Goal: Find specific page/section: Find specific page/section

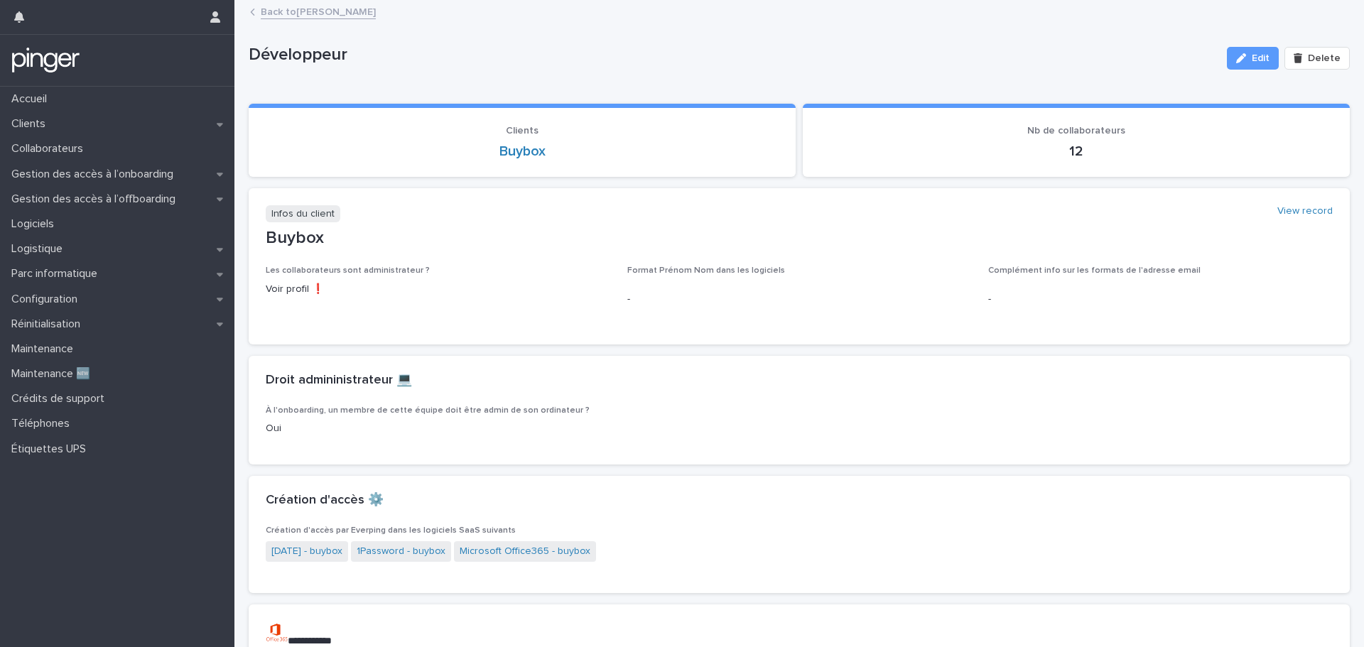
click at [296, 3] on link "Back to [PERSON_NAME]" at bounding box center [318, 11] width 115 height 16
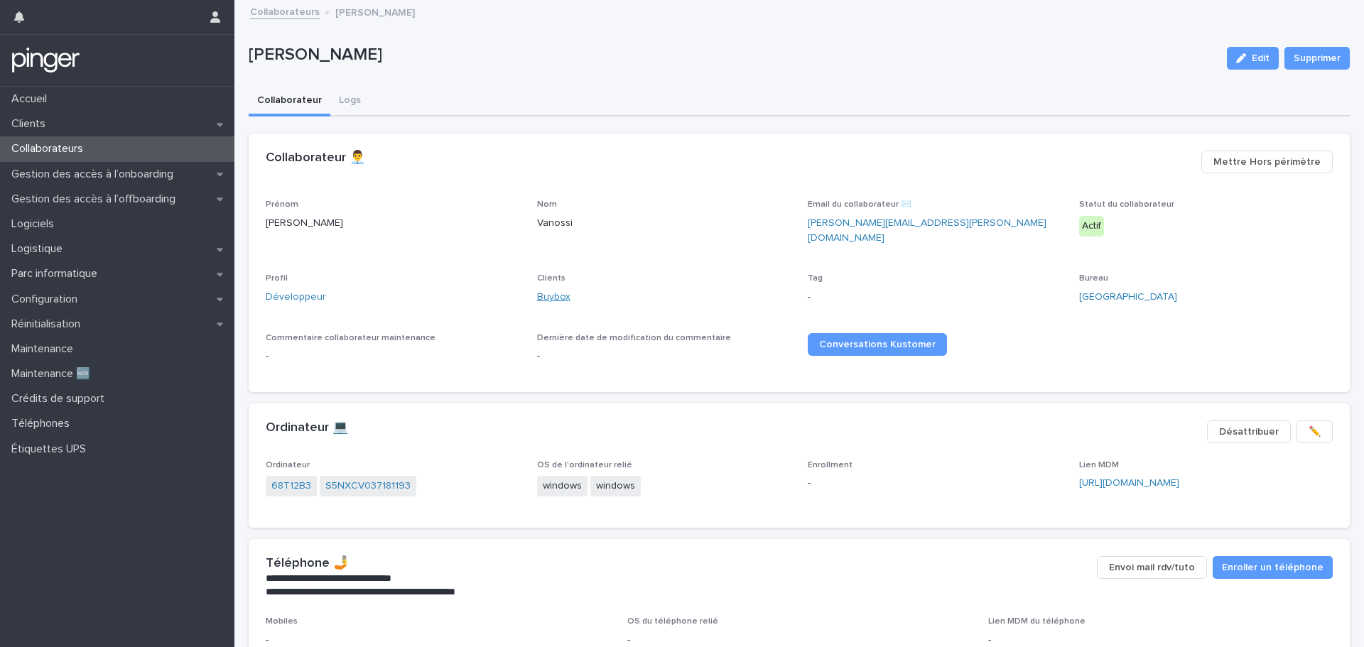
click at [549, 290] on link "Buybox" at bounding box center [553, 297] width 33 height 15
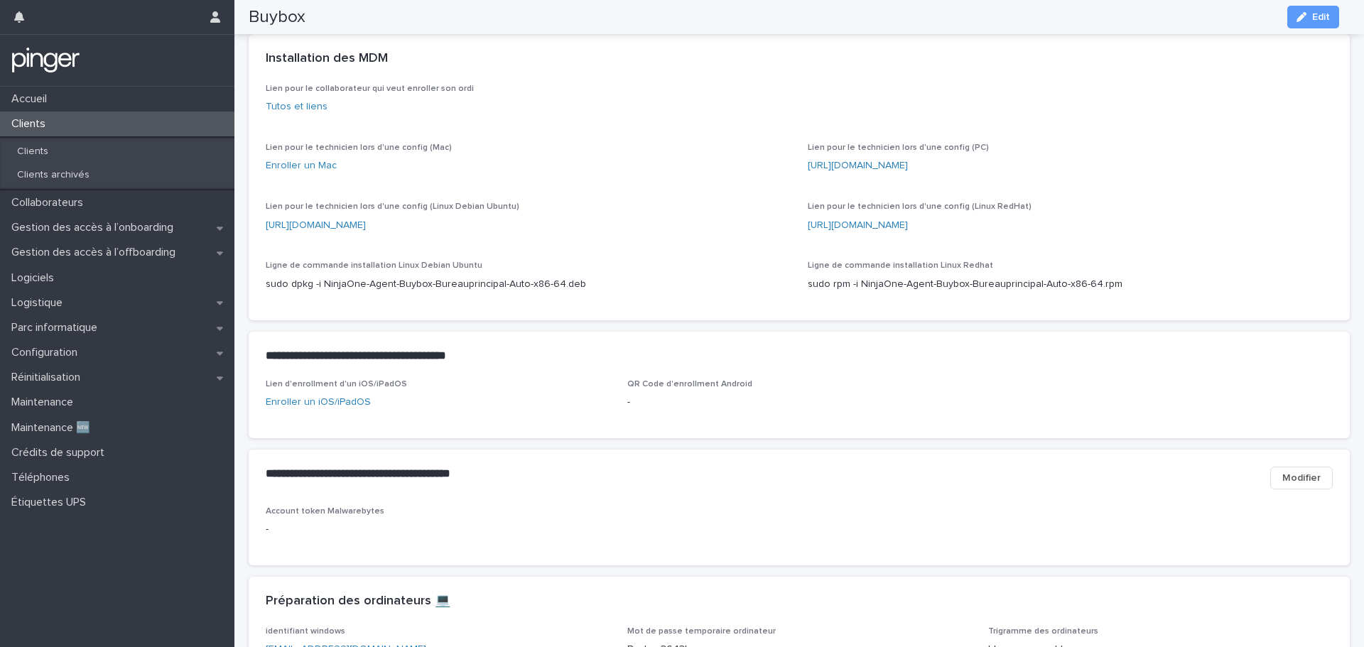
scroll to position [782, 0]
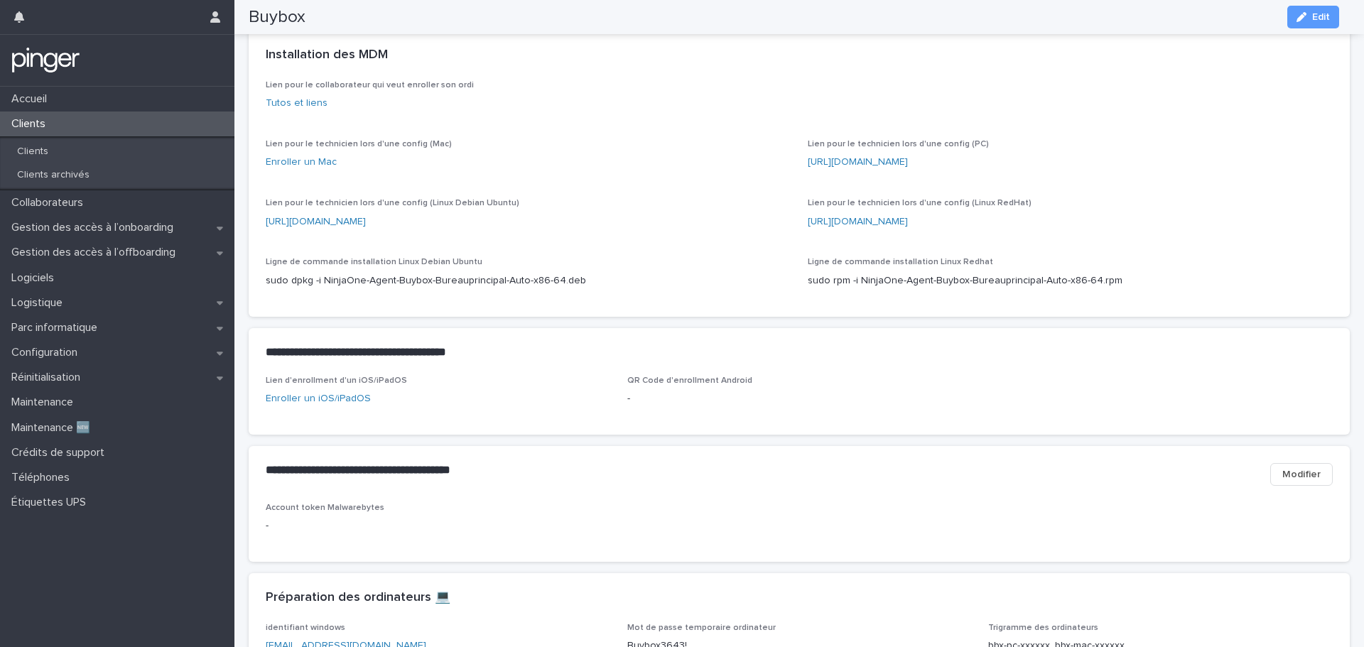
drag, startPoint x: 364, startPoint y: 190, endPoint x: 320, endPoint y: 188, distance: 44.1
click at [320, 181] on span "Lien pour le technicien lors d'une config (Mac) Enroller un Mac" at bounding box center [528, 160] width 525 height 42
click at [77, 200] on p "Collaborateurs" at bounding box center [50, 202] width 89 height 13
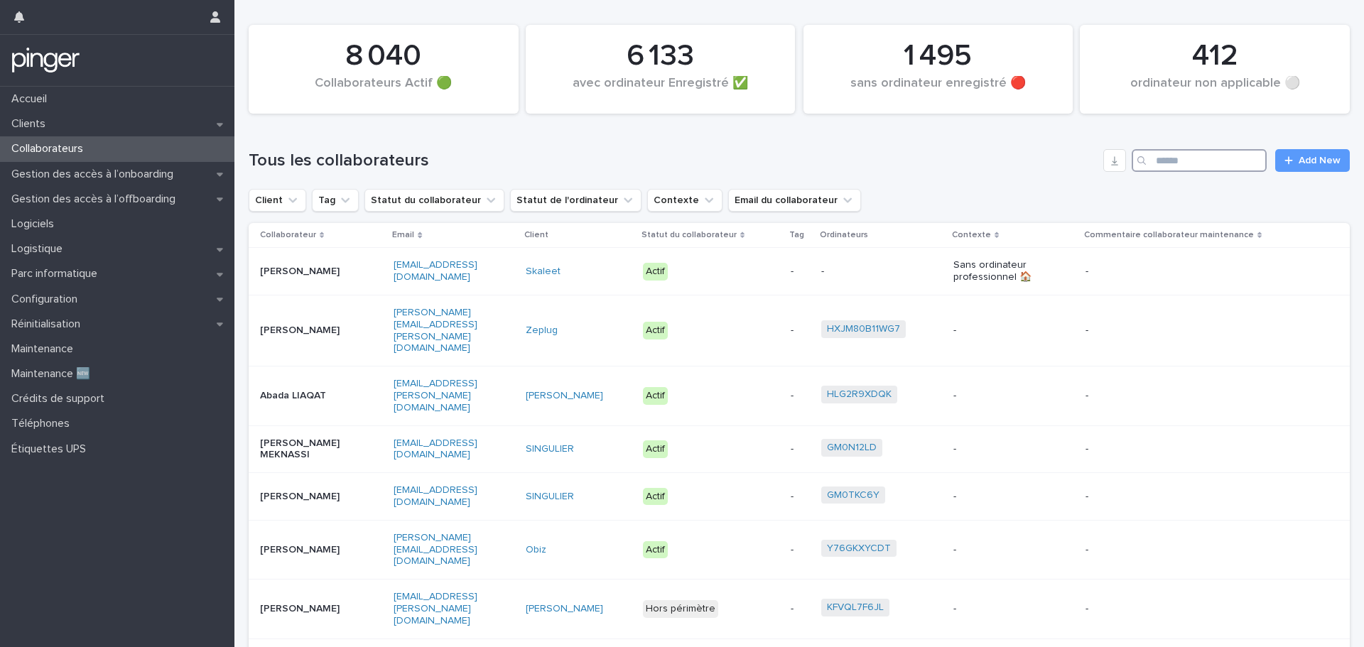
click at [1224, 156] on input "Search" at bounding box center [1199, 160] width 135 height 23
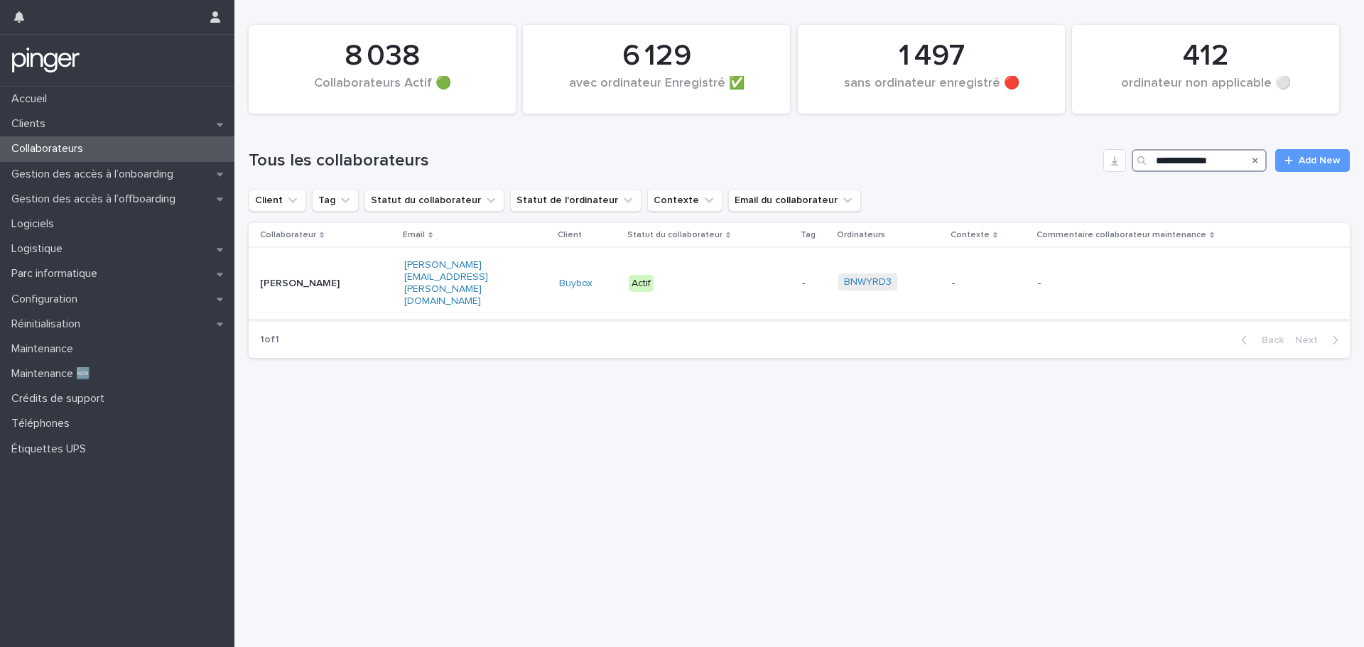
type input "**********"
click at [576, 278] on link "Buybox" at bounding box center [575, 284] width 33 height 12
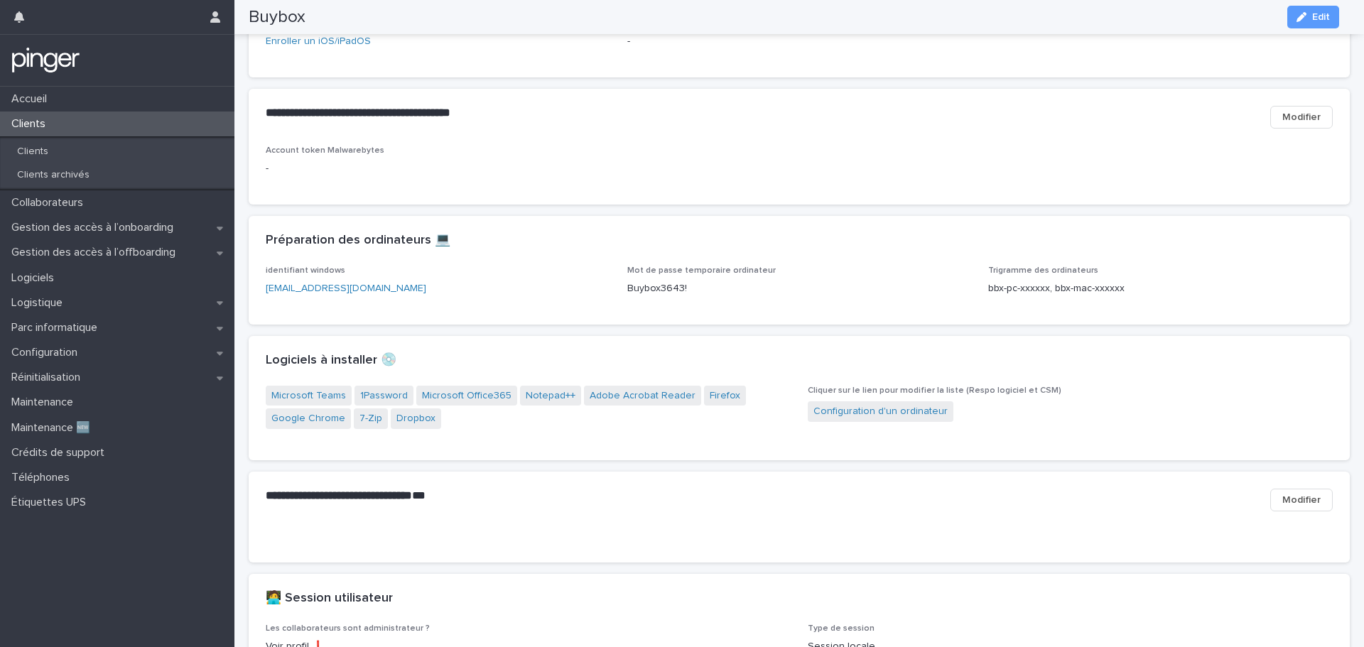
scroll to position [1164, 0]
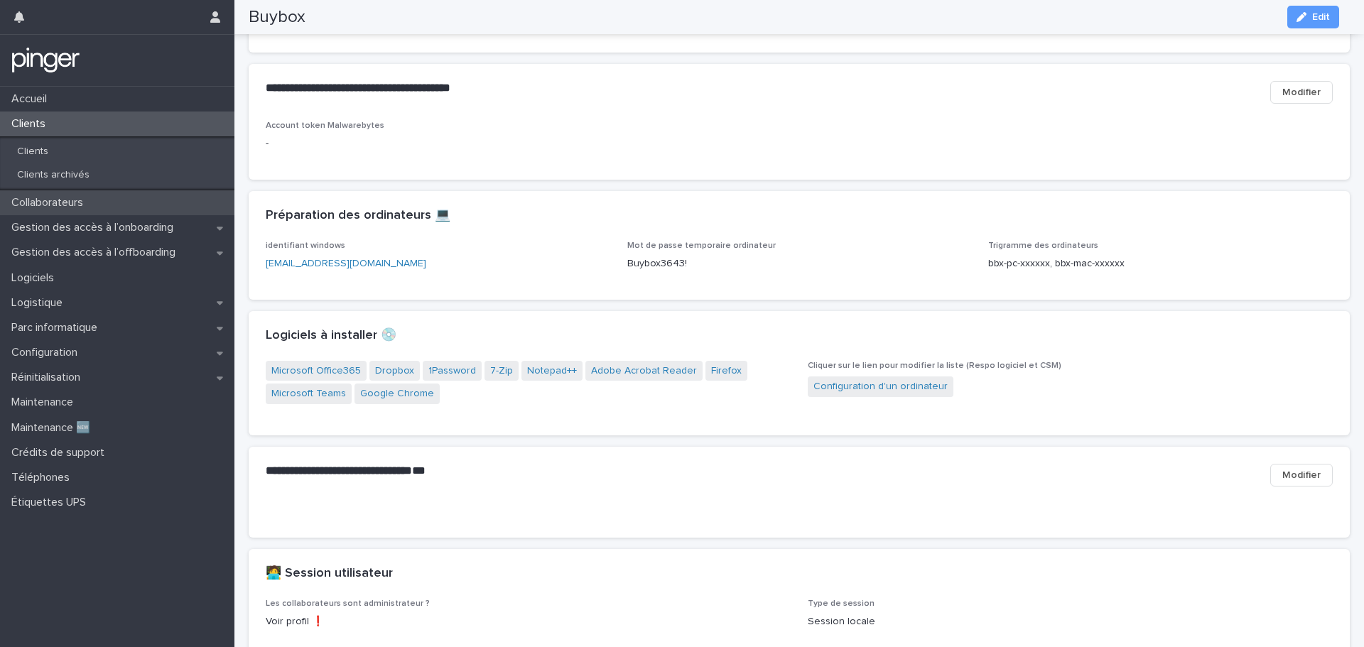
click at [79, 205] on p "Collaborateurs" at bounding box center [50, 202] width 89 height 13
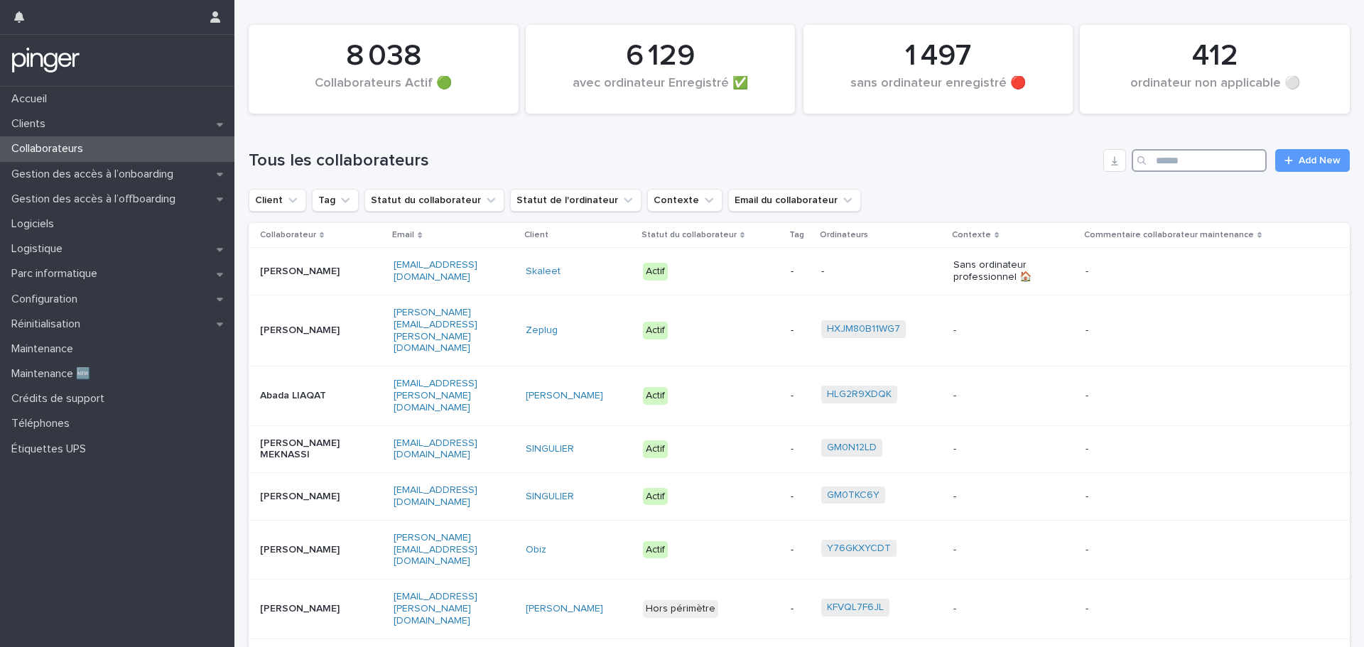
click at [1211, 158] on input "Search" at bounding box center [1199, 160] width 135 height 23
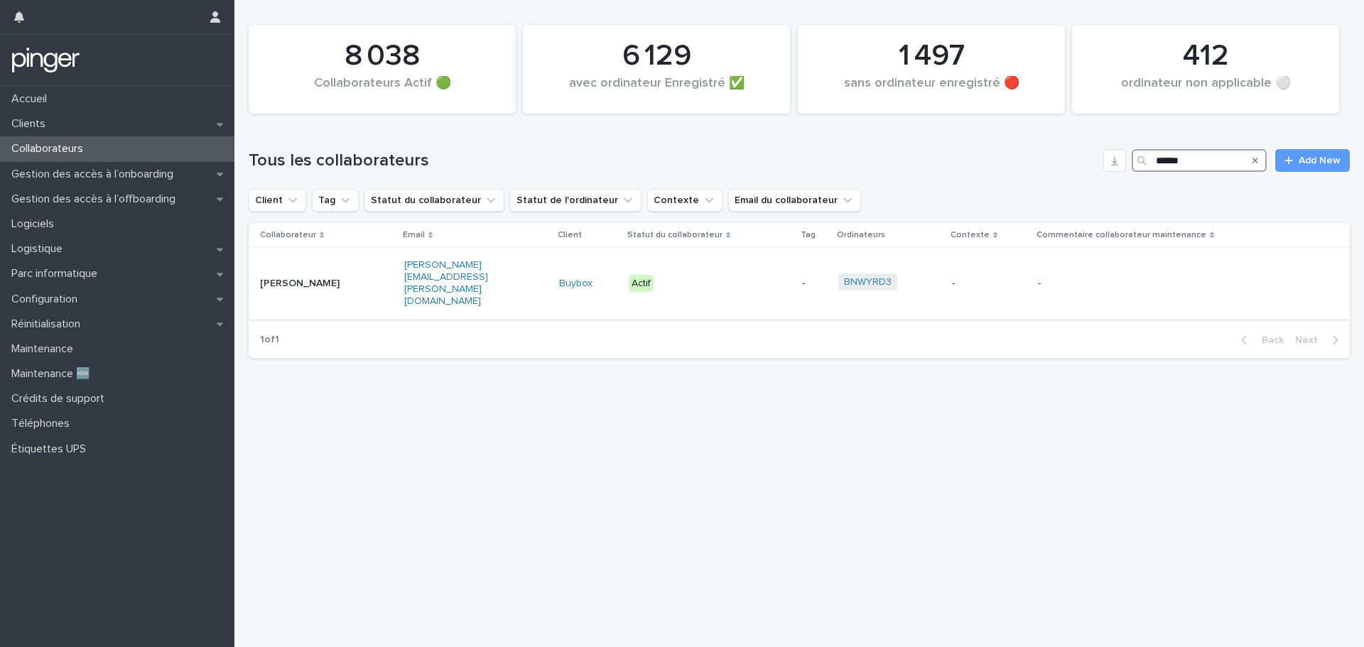
type input "******"
click at [301, 278] on p "[PERSON_NAME]" at bounding box center [304, 284] width 89 height 12
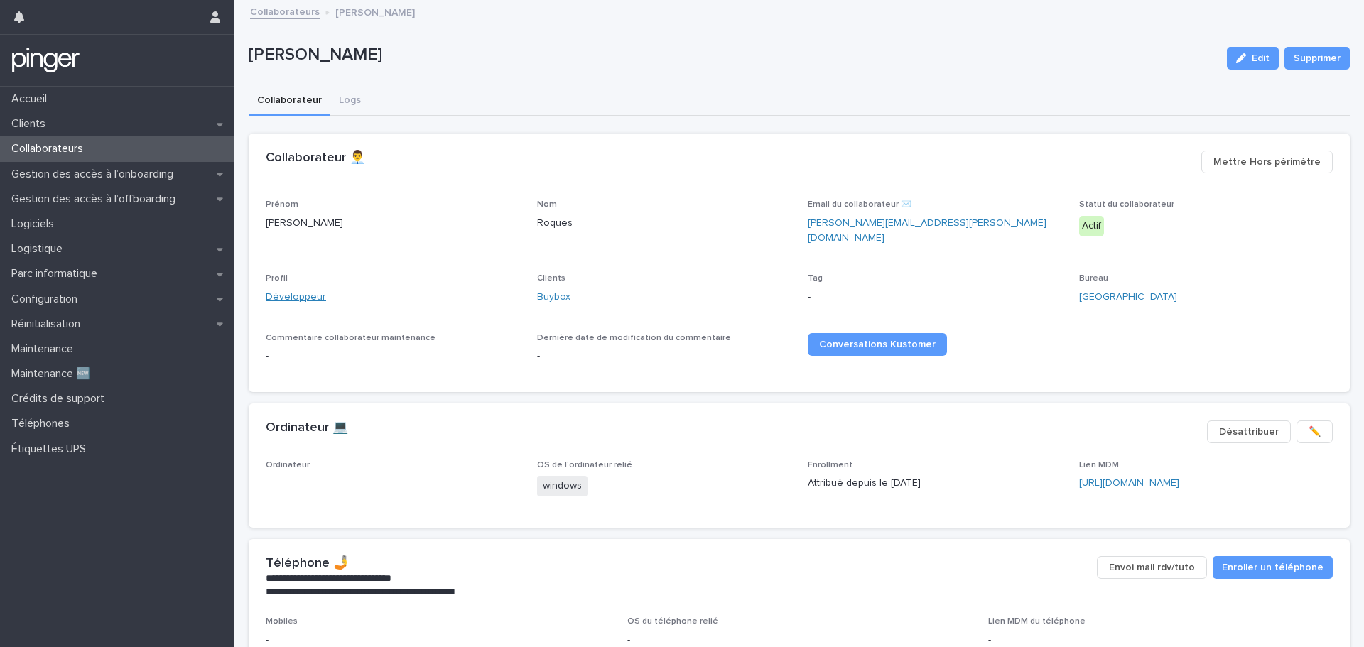
click at [282, 290] on link "Développeur" at bounding box center [296, 297] width 60 height 15
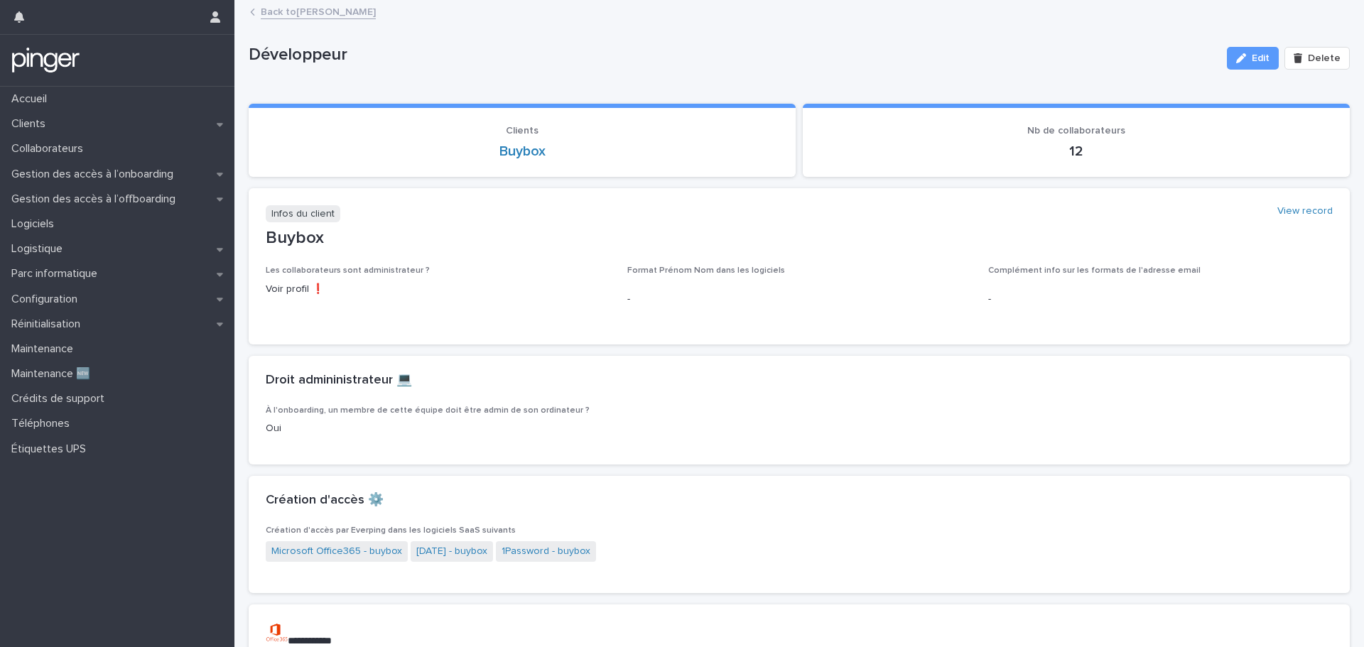
drag, startPoint x: 605, startPoint y: 243, endPoint x: 555, endPoint y: 242, distance: 50.5
click at [558, 242] on p "Buybox" at bounding box center [799, 238] width 1067 height 21
